Goal: Information Seeking & Learning: Learn about a topic

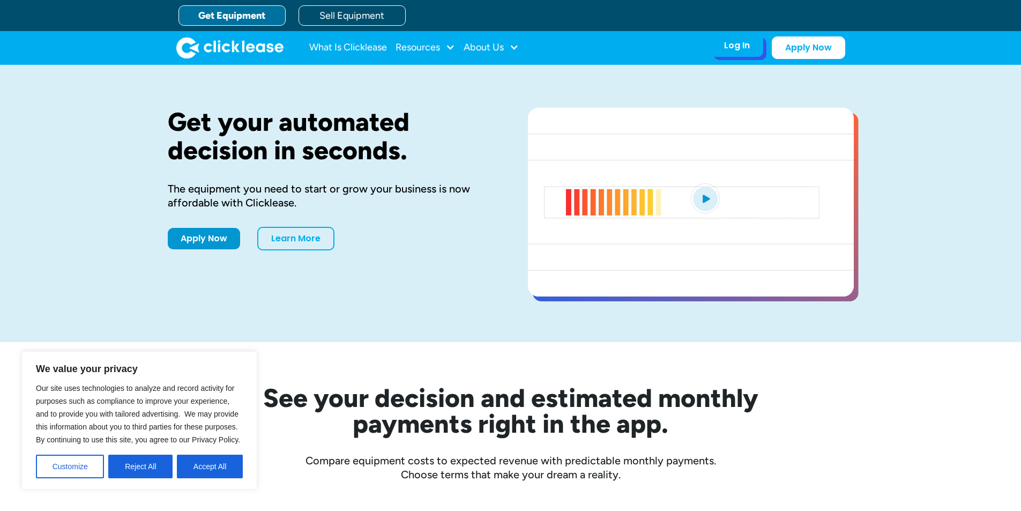
click at [744, 48] on div "Log In" at bounding box center [737, 45] width 26 height 11
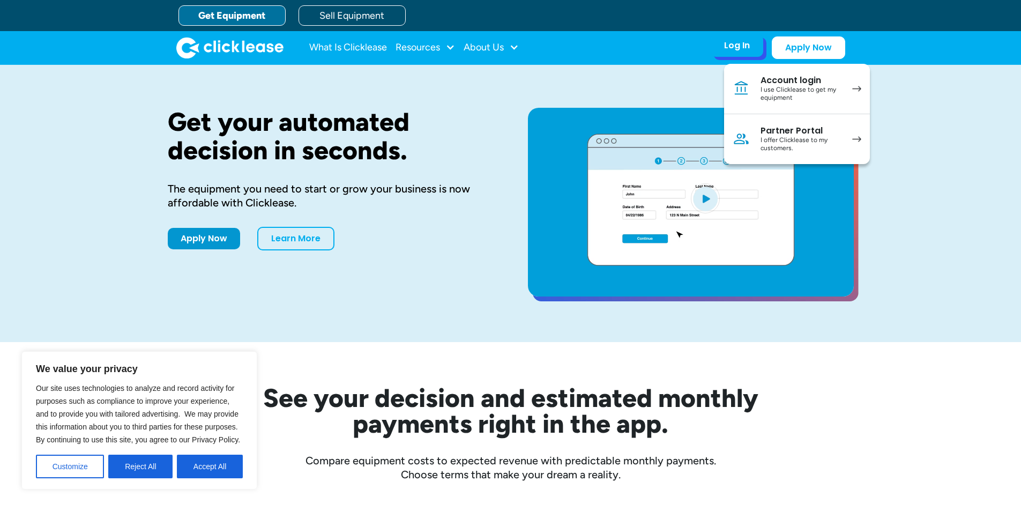
click at [766, 94] on div "I use Clicklease to get my equipment" at bounding box center [800, 94] width 81 height 17
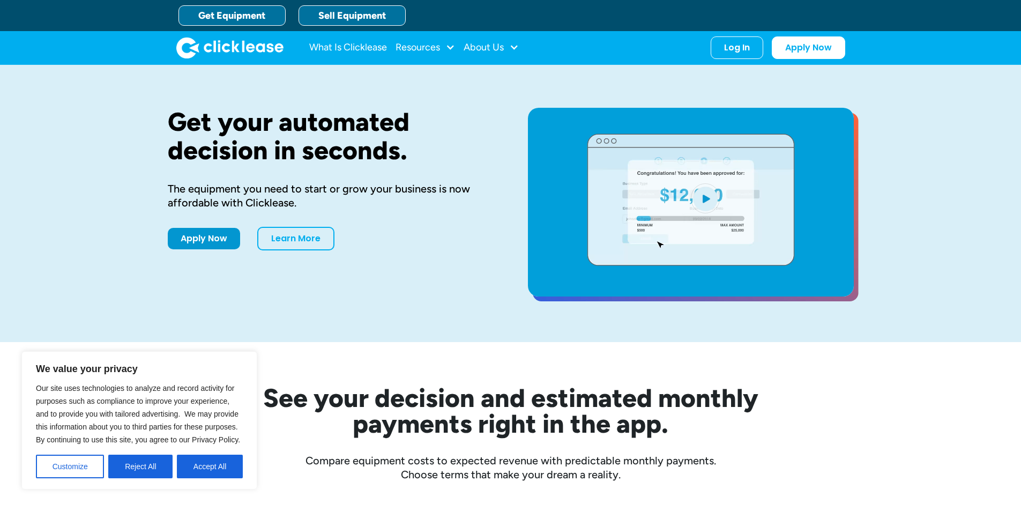
click at [337, 12] on link "Sell Equipment" at bounding box center [351, 15] width 107 height 20
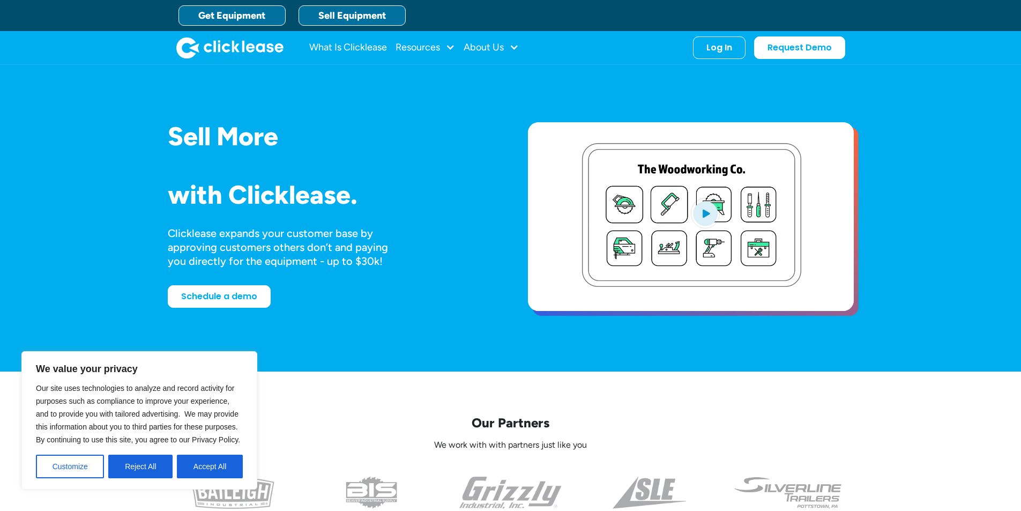
click at [248, 15] on link "Get Equipment" at bounding box center [231, 15] width 107 height 20
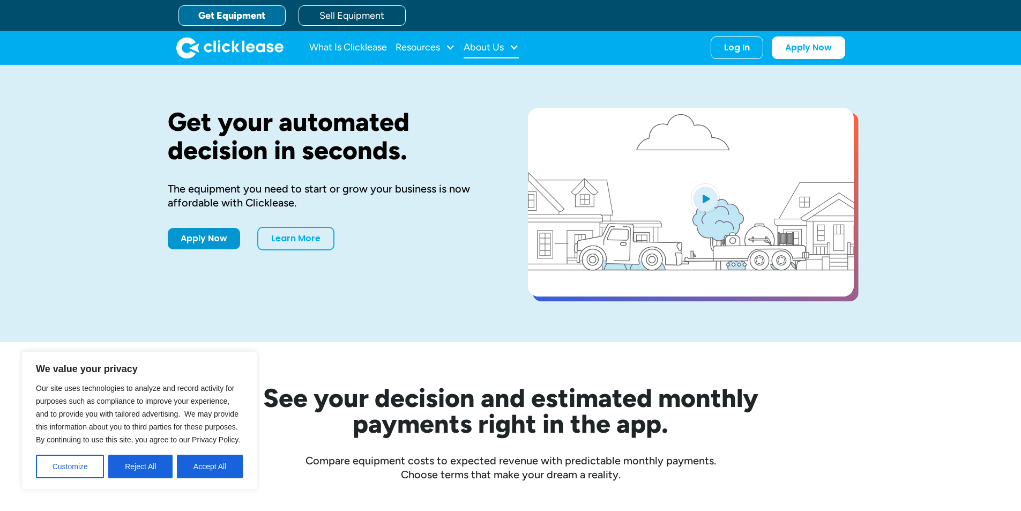
click at [507, 49] on div "About Us" at bounding box center [491, 47] width 55 height 21
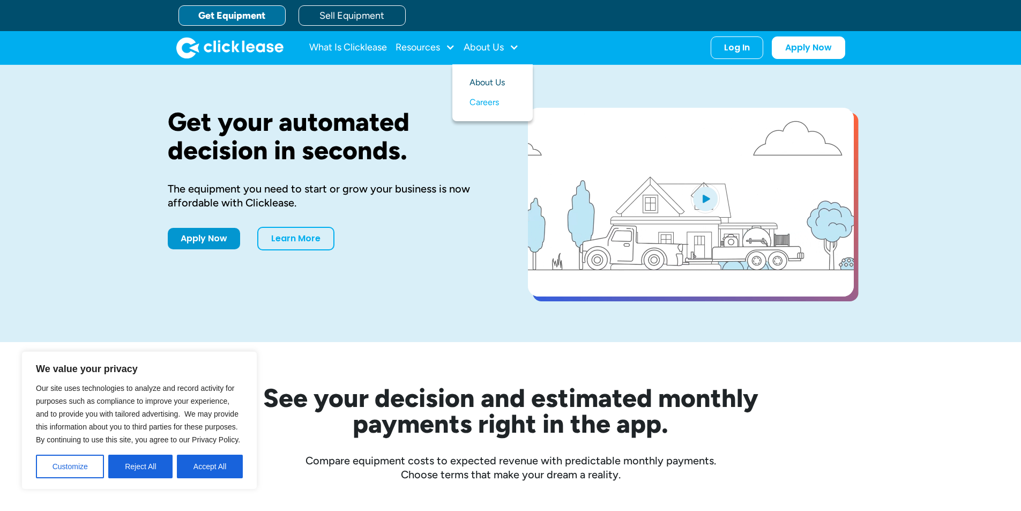
click at [492, 80] on link "About Us" at bounding box center [492, 83] width 46 height 20
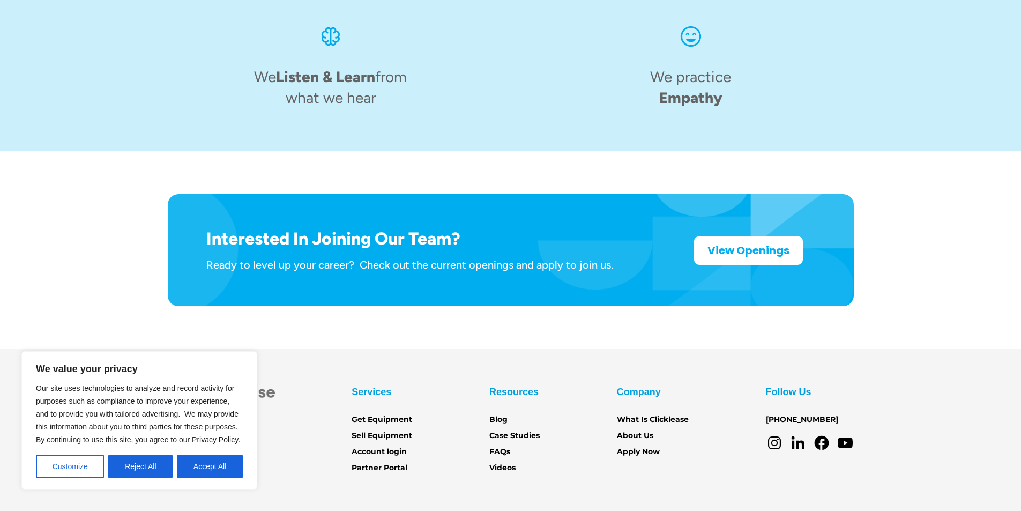
scroll to position [1645, 0]
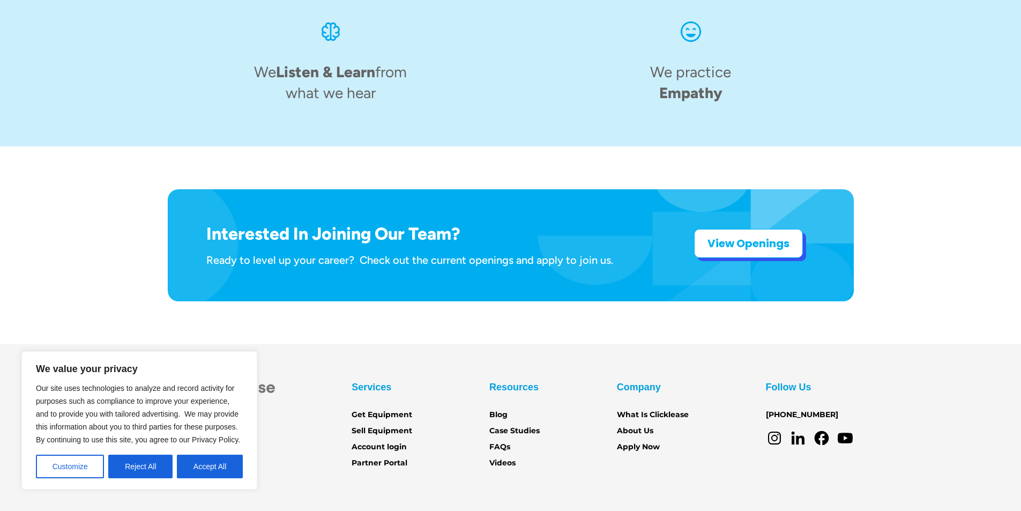
click at [757, 236] on strong "View Openings" at bounding box center [748, 243] width 82 height 15
